Goal: Check status: Check status

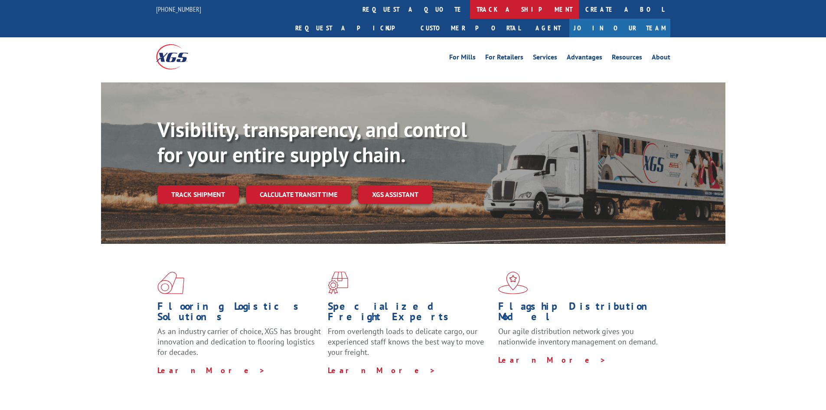
click at [470, 9] on link "track a shipment" at bounding box center [524, 9] width 109 height 19
click at [0, 0] on div "Track Shipment Enter your information below to track your shipment(s). Select c…" at bounding box center [0, 0] width 0 height 0
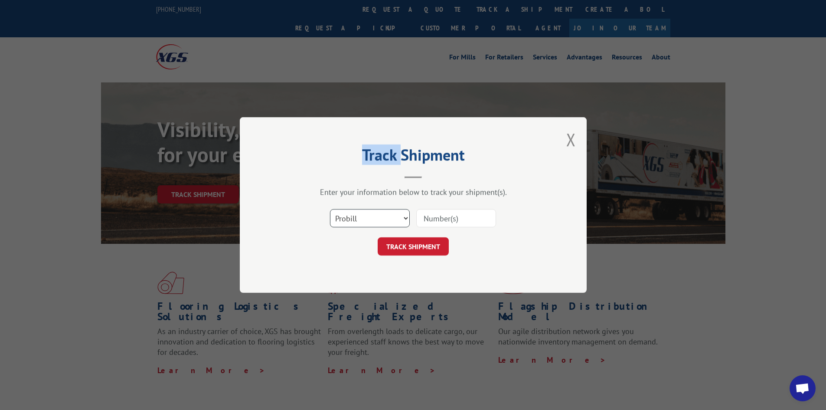
click at [392, 214] on select "Select category... Probill BOL PO" at bounding box center [370, 218] width 80 height 18
select select "bol"
click at [330, 209] on select "Select category... Probill BOL PO" at bounding box center [370, 218] width 80 height 18
click at [362, 261] on div "Track Shipment Enter your information below to track your shipment(s). Select c…" at bounding box center [413, 205] width 347 height 176
click at [466, 227] on input at bounding box center [456, 218] width 80 height 18
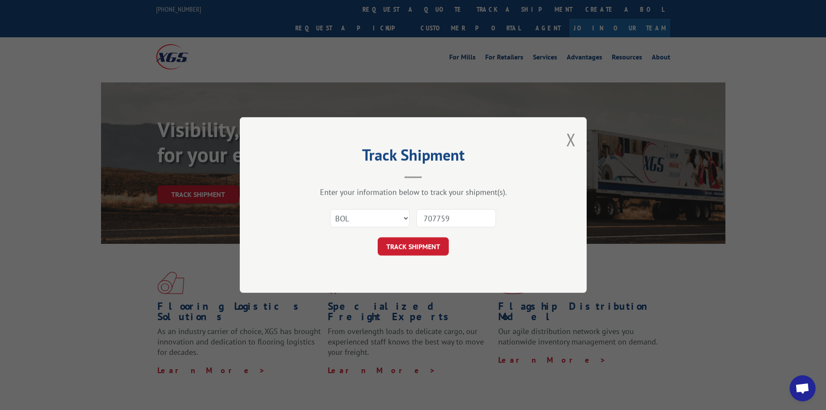
type input "7077593"
click button "TRACK SHIPMENT" at bounding box center [413, 246] width 71 height 18
